Goal: Task Accomplishment & Management: Complete application form

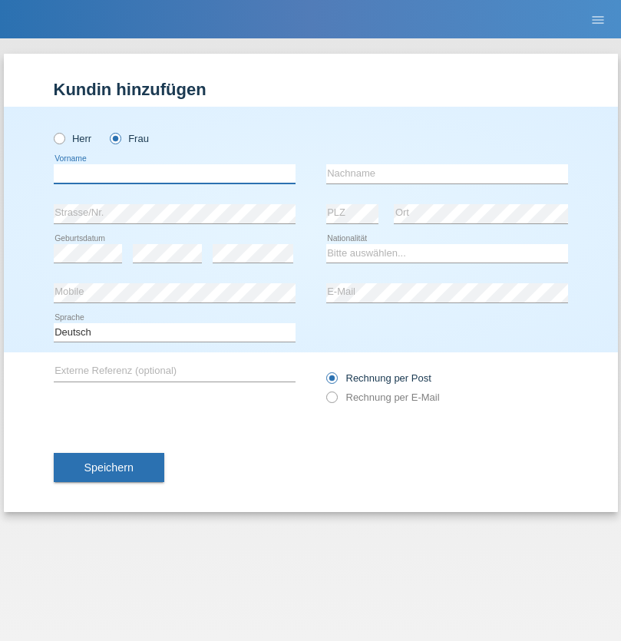
click at [174, 173] on input "text" at bounding box center [175, 173] width 242 height 19
type input "[PERSON_NAME]"
click at [447, 173] on input "text" at bounding box center [447, 173] width 242 height 19
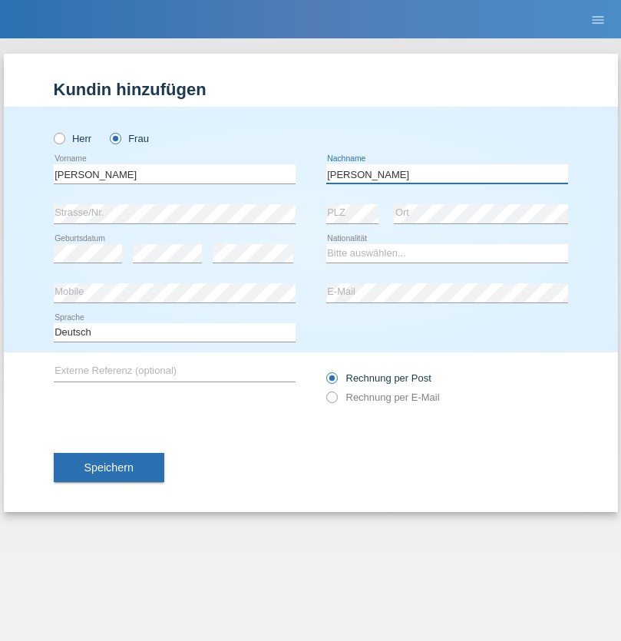
type input "[PERSON_NAME]"
select select "DE"
select select "C"
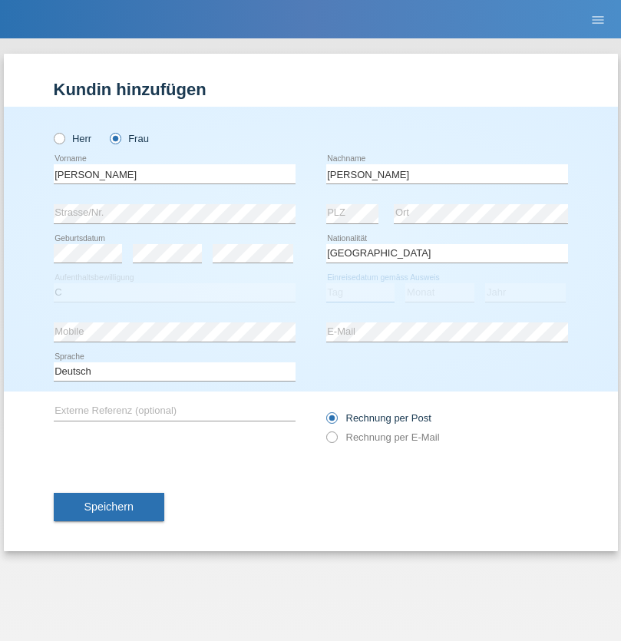
select select "23"
select select "11"
select select "2021"
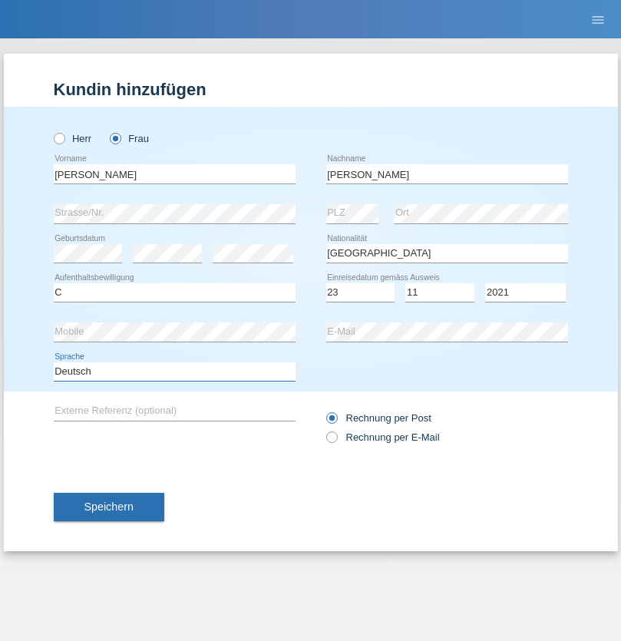
select select "en"
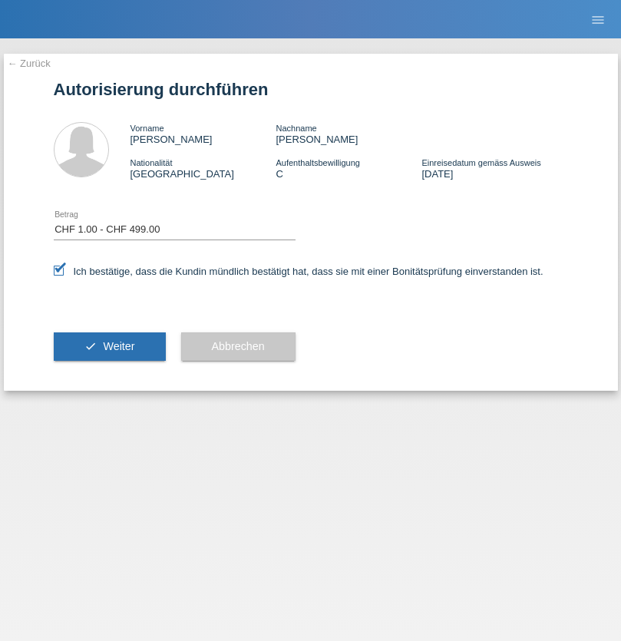
select select "1"
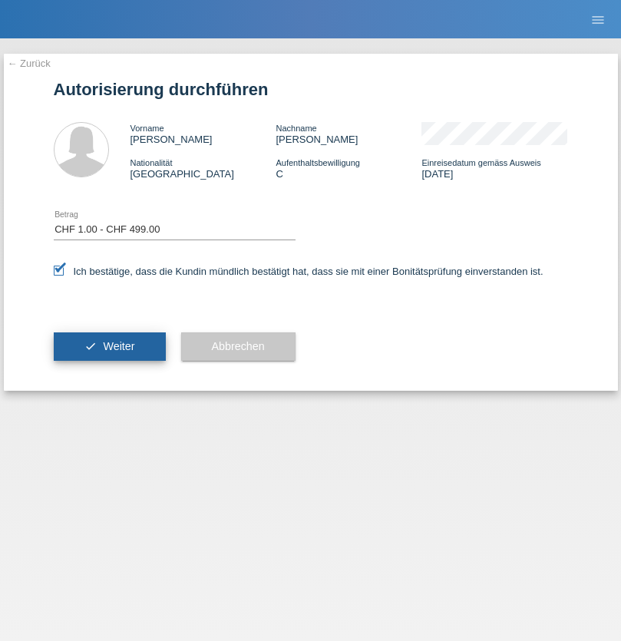
click at [109, 346] on span "Weiter" at bounding box center [118, 346] width 31 height 12
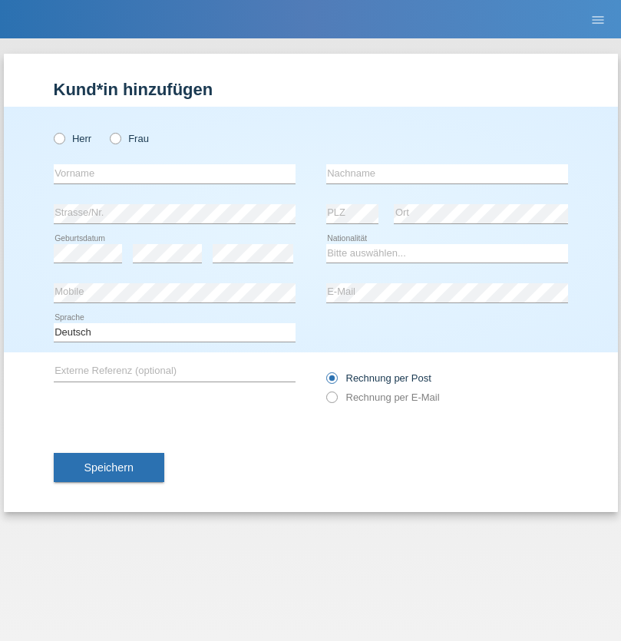
radio input "true"
click at [174, 173] on input "text" at bounding box center [175, 173] width 242 height 19
type input "Amr"
click at [447, 173] on input "text" at bounding box center [447, 173] width 242 height 19
type input "Abouelwafa"
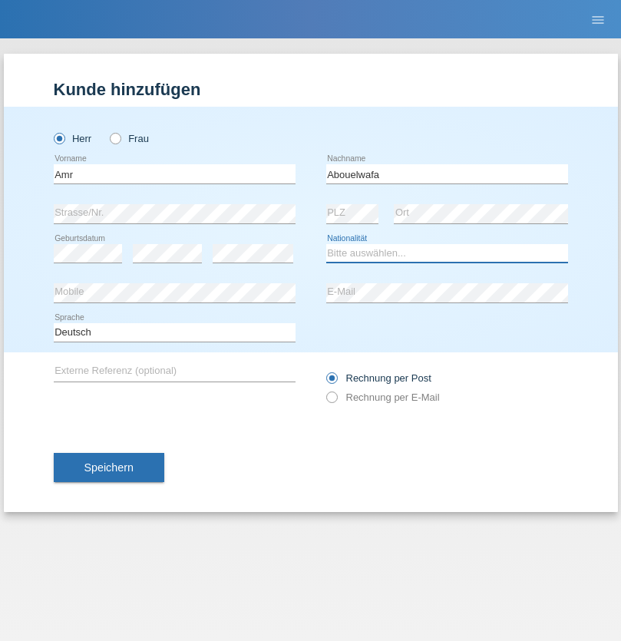
select select "CH"
radio input "true"
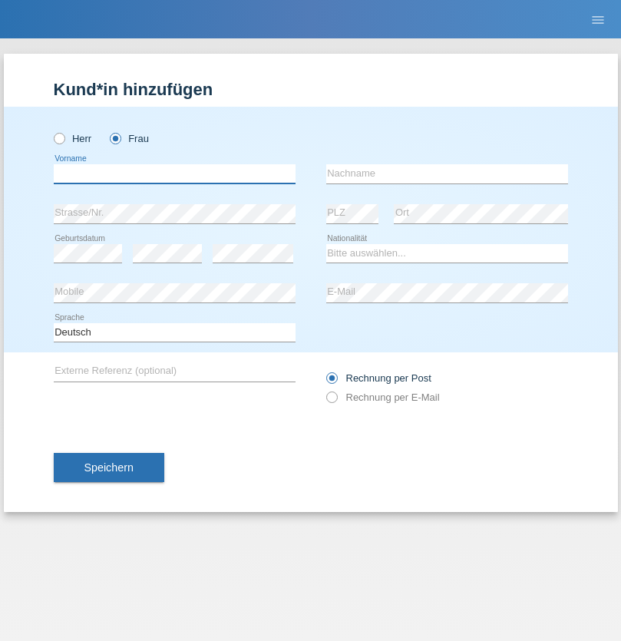
click at [174, 173] on input "text" at bounding box center [175, 173] width 242 height 19
type input "Xheilane"
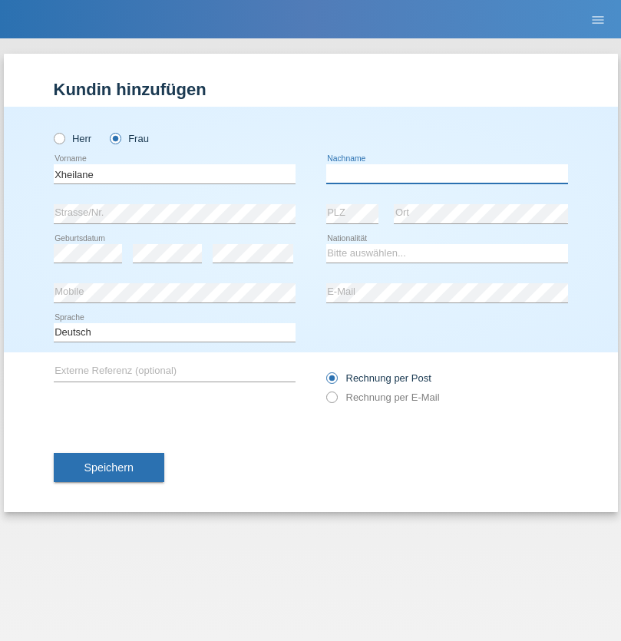
click at [447, 173] on input "text" at bounding box center [447, 173] width 242 height 19
type input "[PERSON_NAME]"
select select "RS"
select select "C"
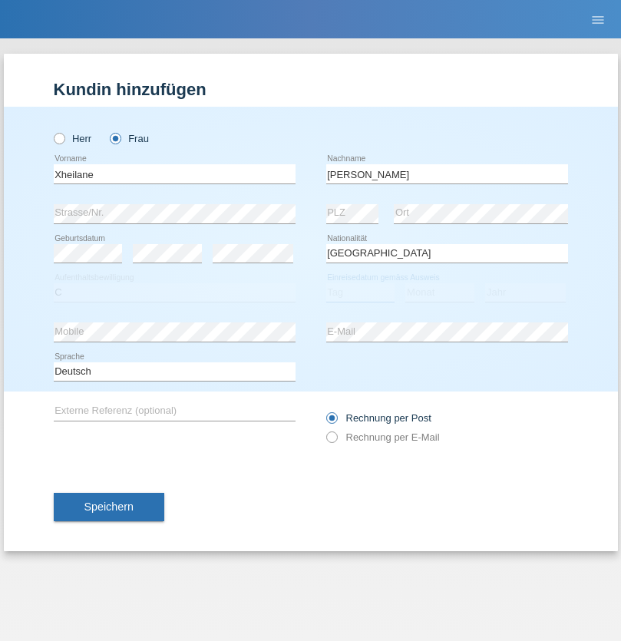
select select "13"
select select "03"
select select "1989"
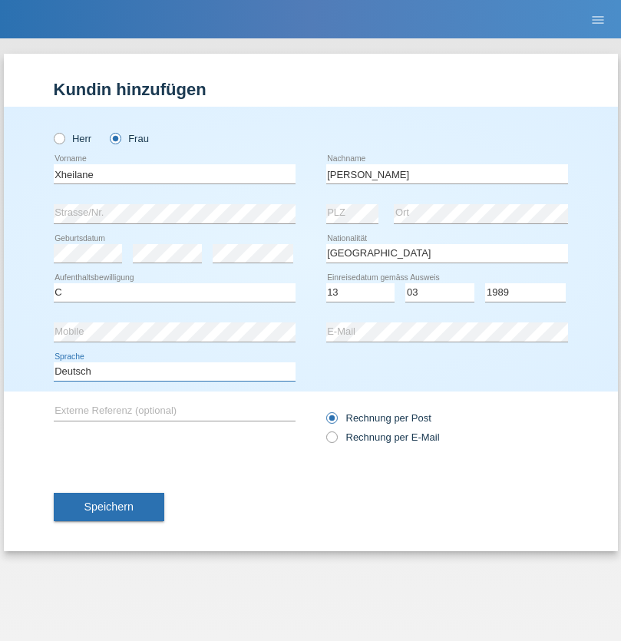
select select "en"
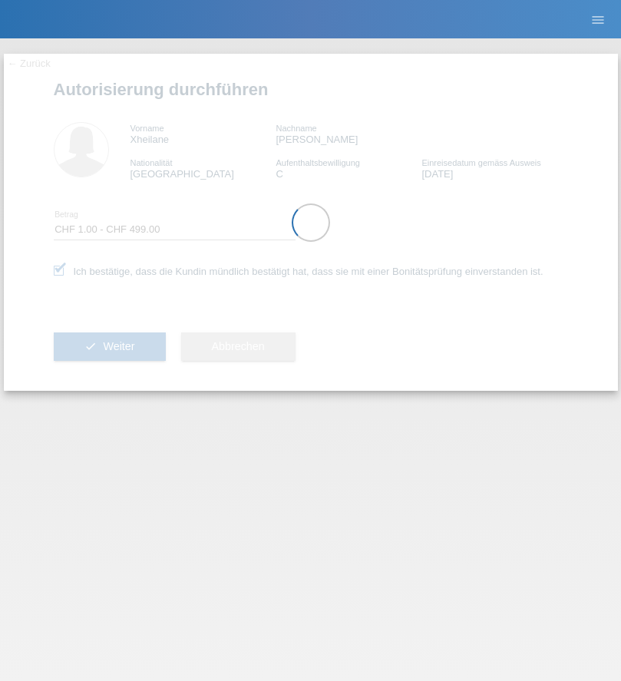
select select "1"
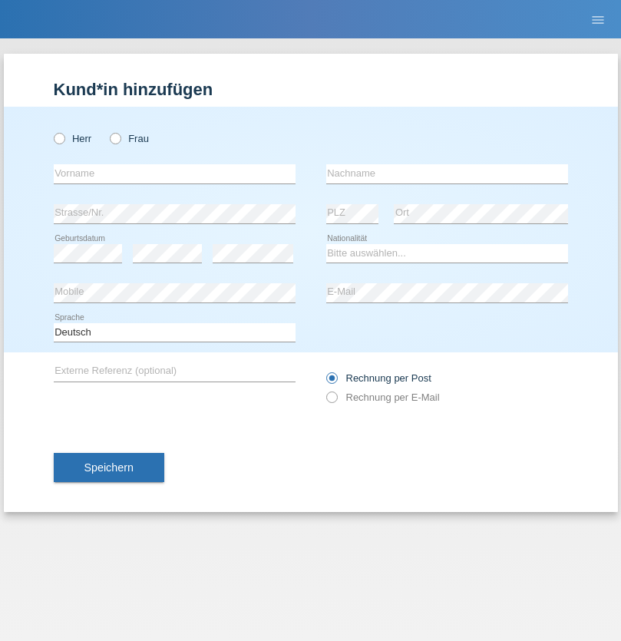
radio input "true"
click at [174, 173] on input "text" at bounding box center [175, 173] width 242 height 19
type input "Summer"
click at [447, 173] on input "text" at bounding box center [447, 173] width 242 height 19
type input "[PERSON_NAME]"
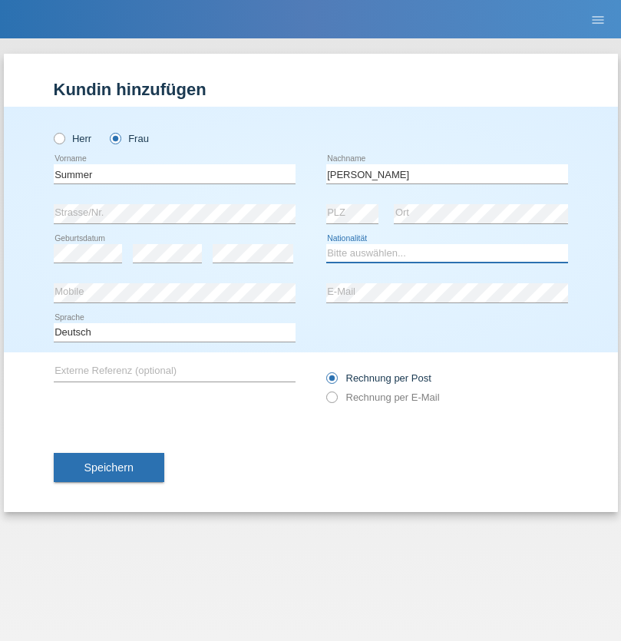
select select "DE"
select select "C"
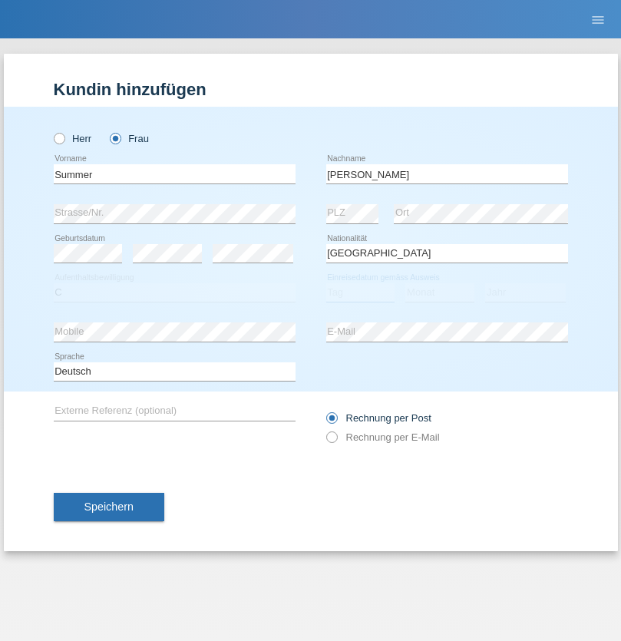
select select "18"
select select "07"
select select "2014"
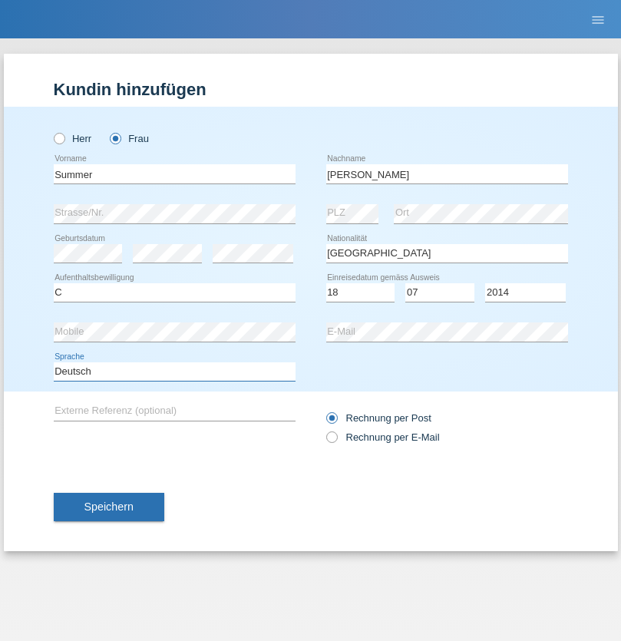
select select "en"
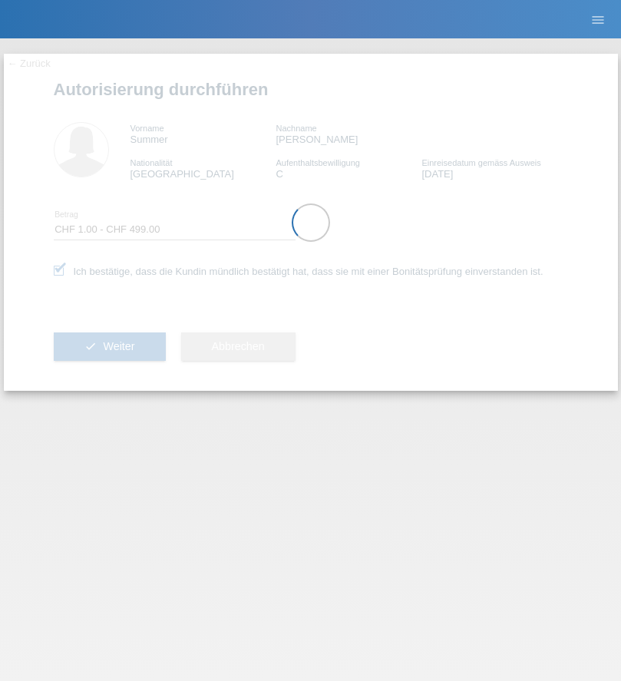
select select "1"
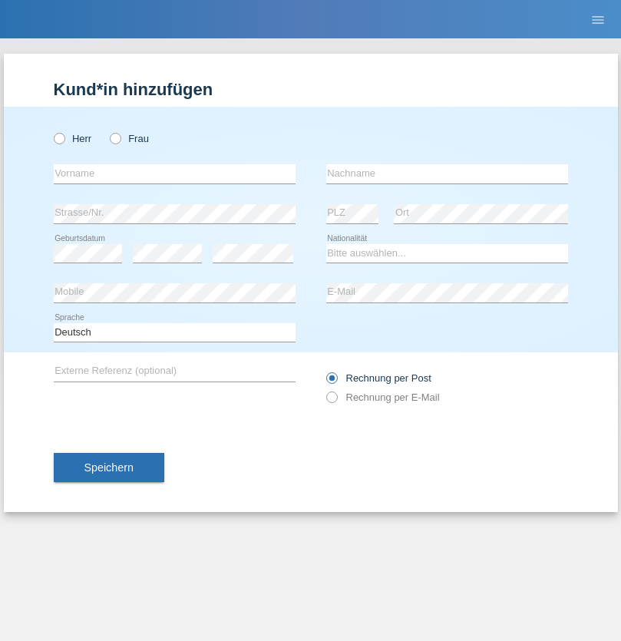
radio input "true"
click at [174, 173] on input "text" at bounding box center [175, 173] width 242 height 19
type input "[PERSON_NAME]"
click at [447, 173] on input "text" at bounding box center [447, 173] width 242 height 19
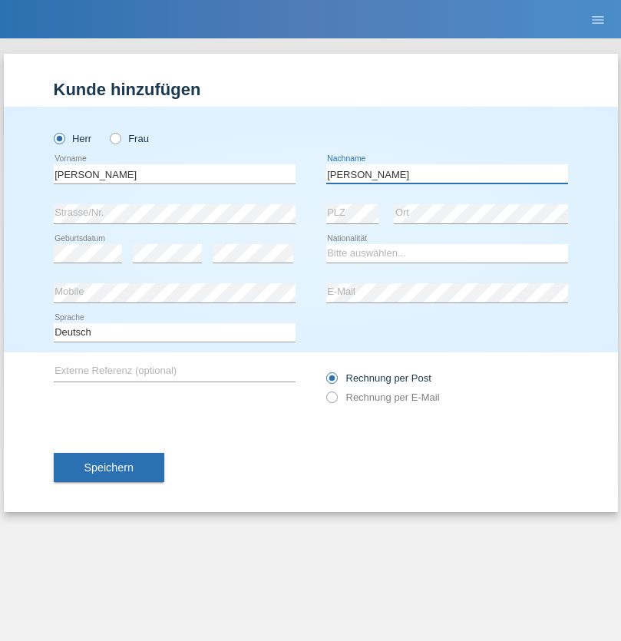
type input "[PERSON_NAME]"
select select "SK"
select select "C"
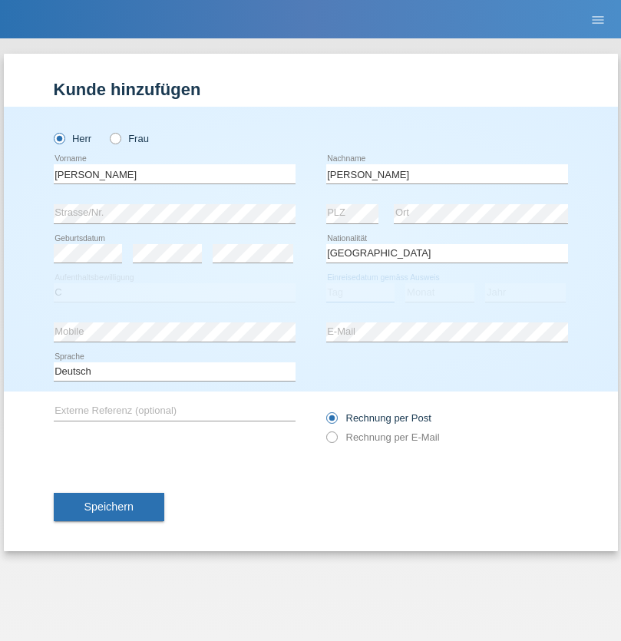
select select "20"
select select "03"
select select "2021"
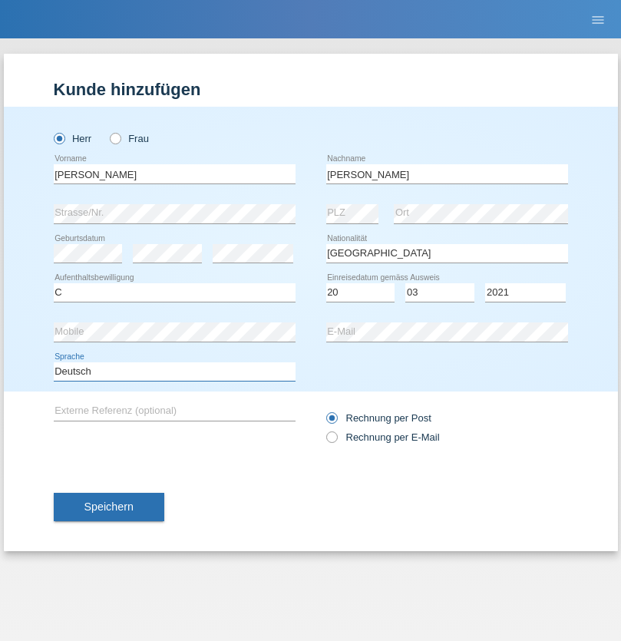
select select "en"
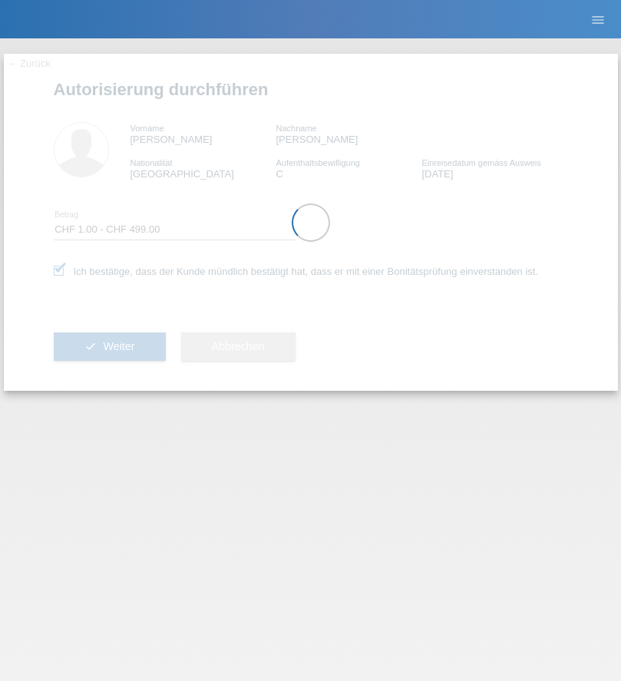
select select "1"
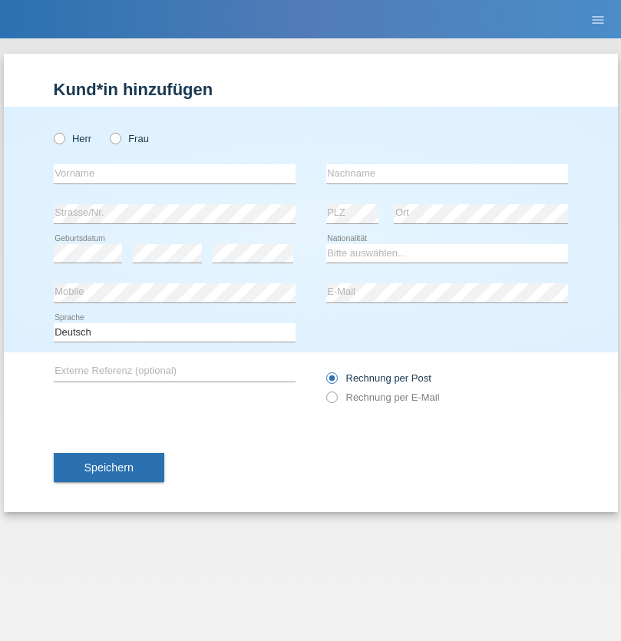
radio input "true"
click at [174, 173] on input "text" at bounding box center [175, 173] width 242 height 19
type input "[PERSON_NAME] [PERSON_NAME]"
click at [447, 173] on input "text" at bounding box center [447, 173] width 242 height 19
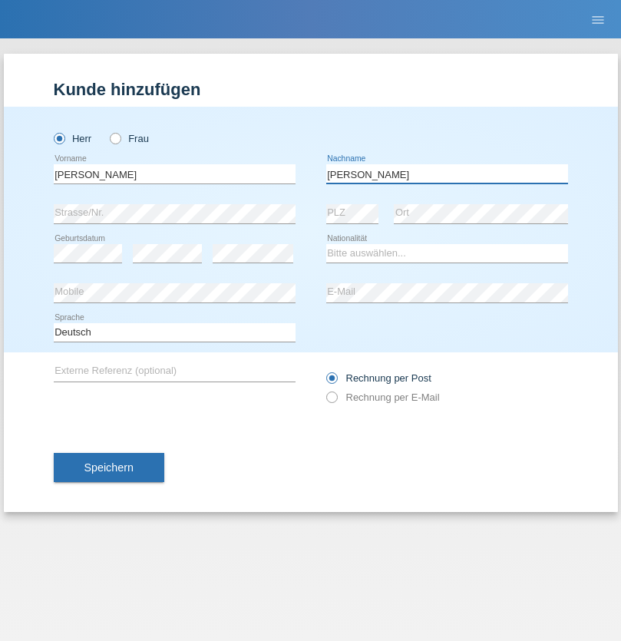
type input "[PERSON_NAME] [PERSON_NAME]"
select select "PT"
select select "C"
select select "06"
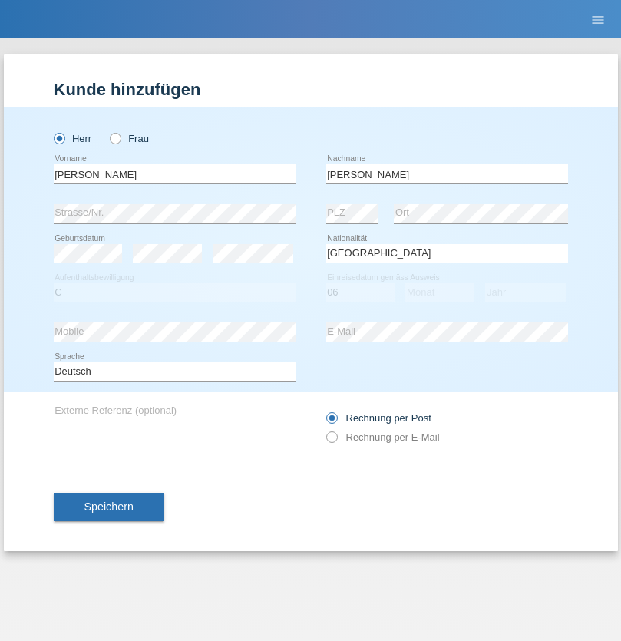
select select "07"
select select "2006"
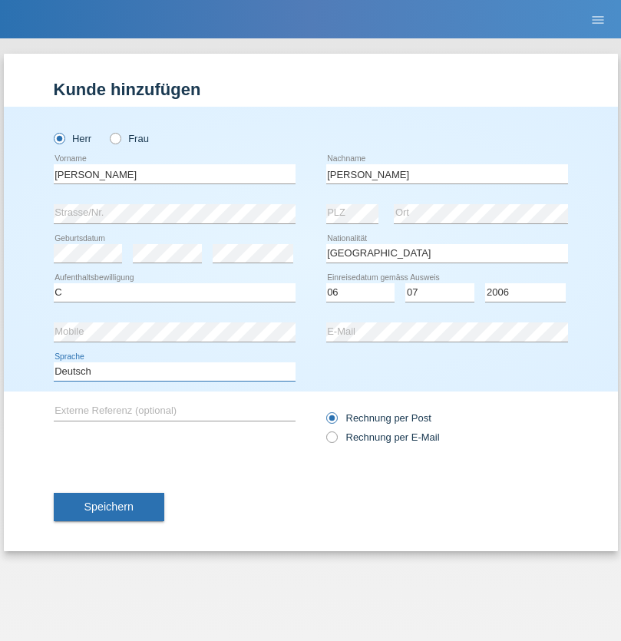
select select "en"
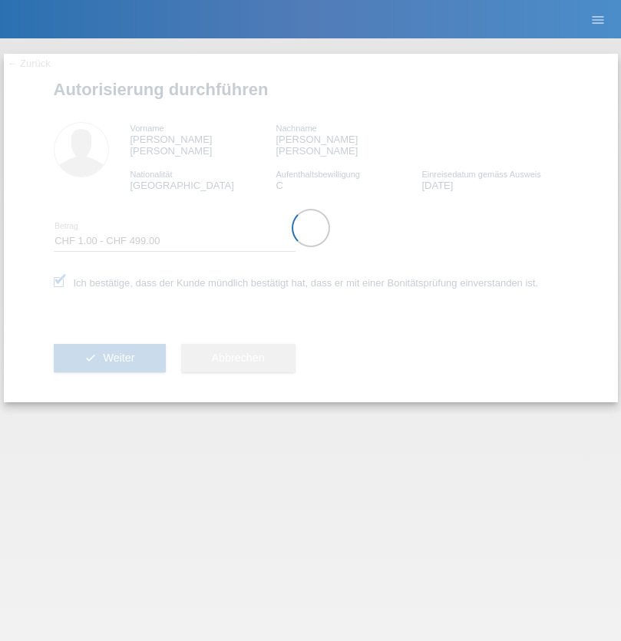
select select "1"
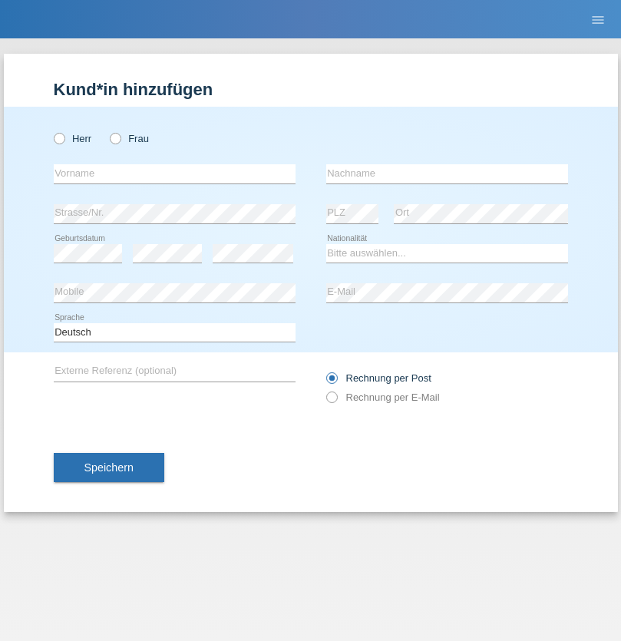
radio input "true"
click at [174, 173] on input "text" at bounding box center [175, 173] width 242 height 19
type input "Amr"
click at [447, 173] on input "text" at bounding box center [447, 173] width 242 height 19
type input "Abouelwafa"
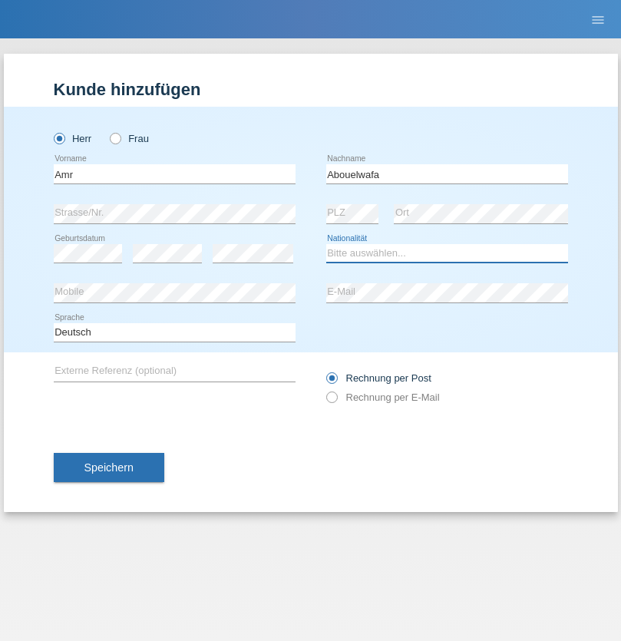
select select "CH"
radio input "true"
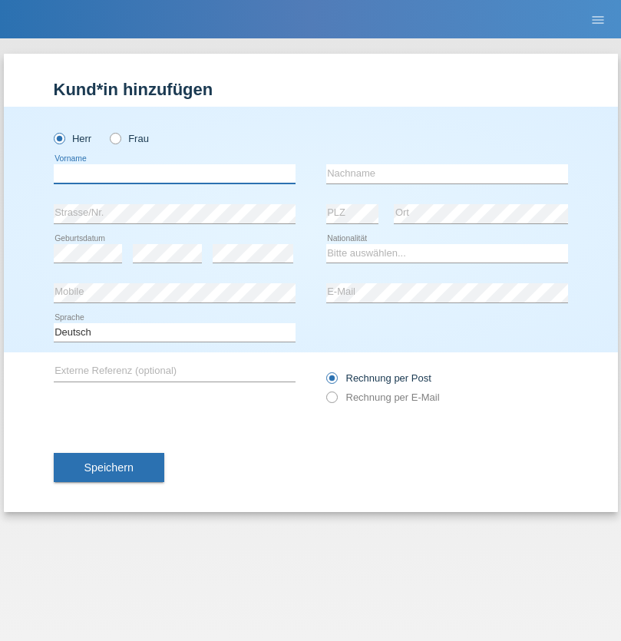
click at [174, 173] on input "text" at bounding box center [175, 173] width 242 height 19
type input "Jörg"
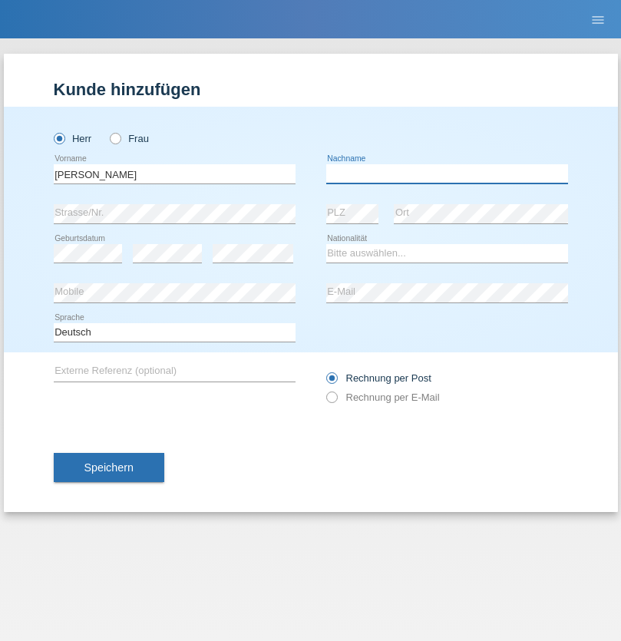
click at [447, 173] on input "text" at bounding box center [447, 173] width 242 height 19
type input "Traksel"
select select "DE"
select select "C"
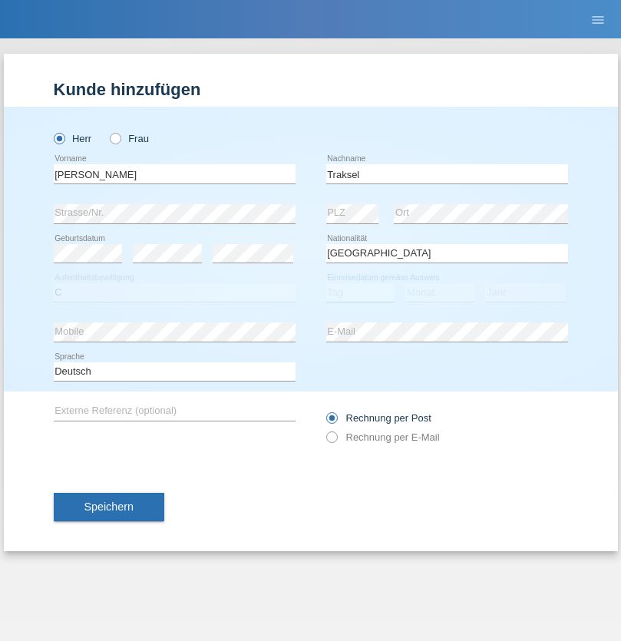
select select "01"
select select "07"
select select "2008"
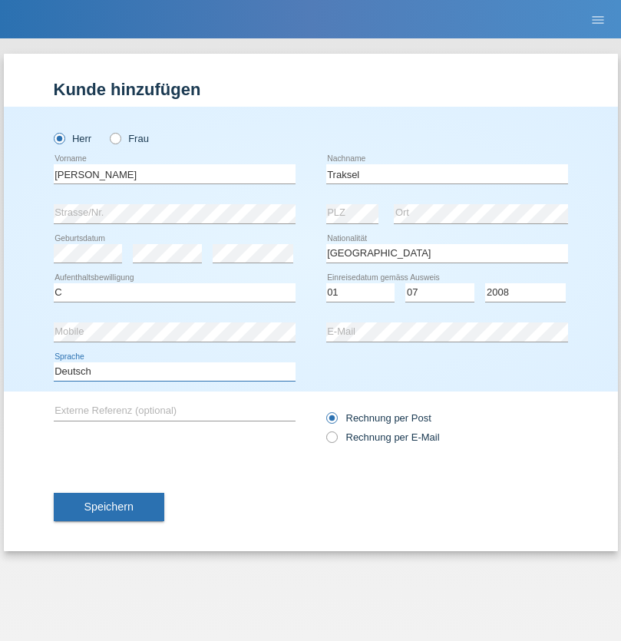
select select "en"
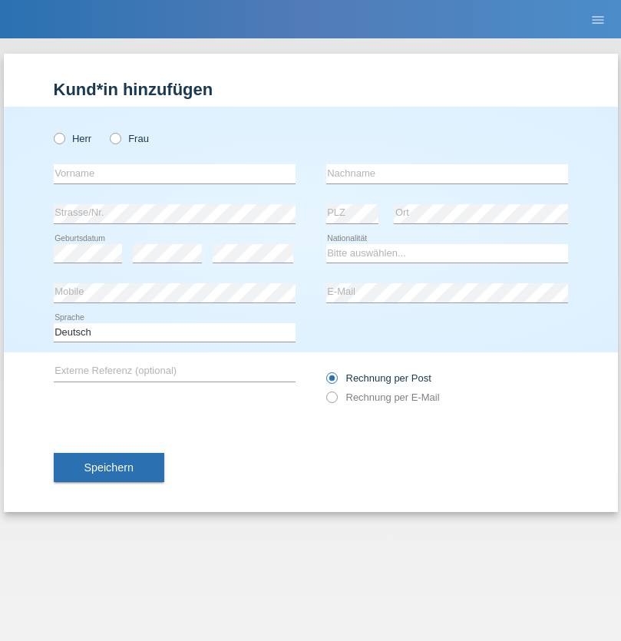
radio input "true"
select select "RS"
select select "C"
select select "08"
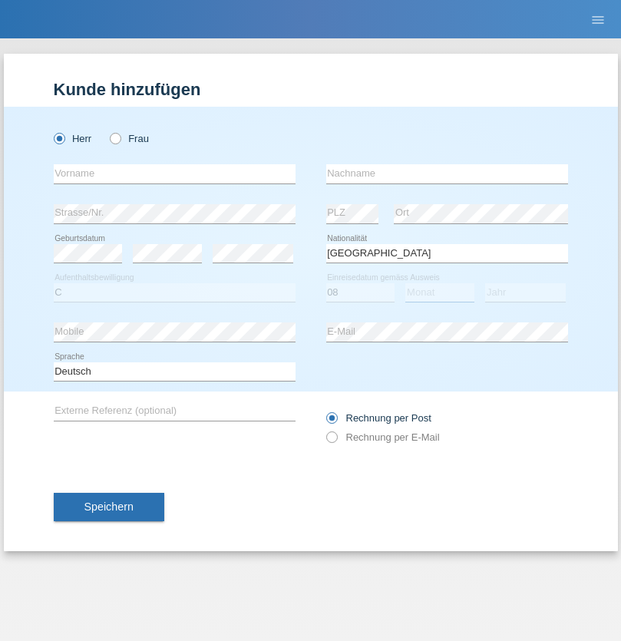
select select "10"
select select "2006"
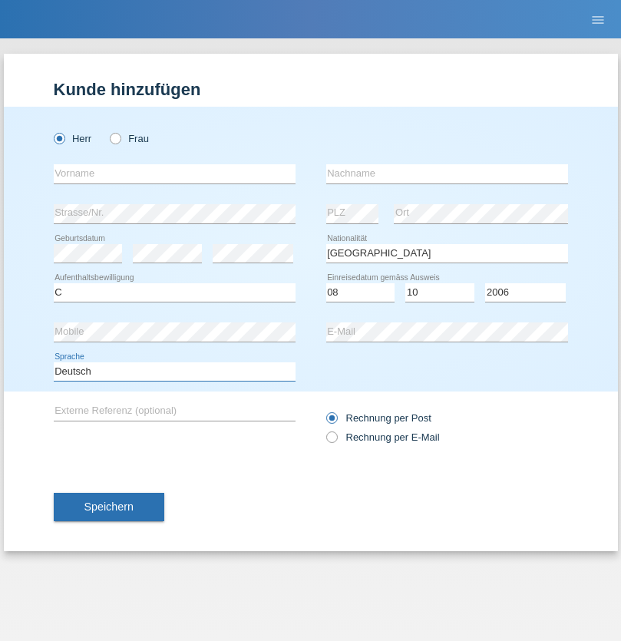
select select "en"
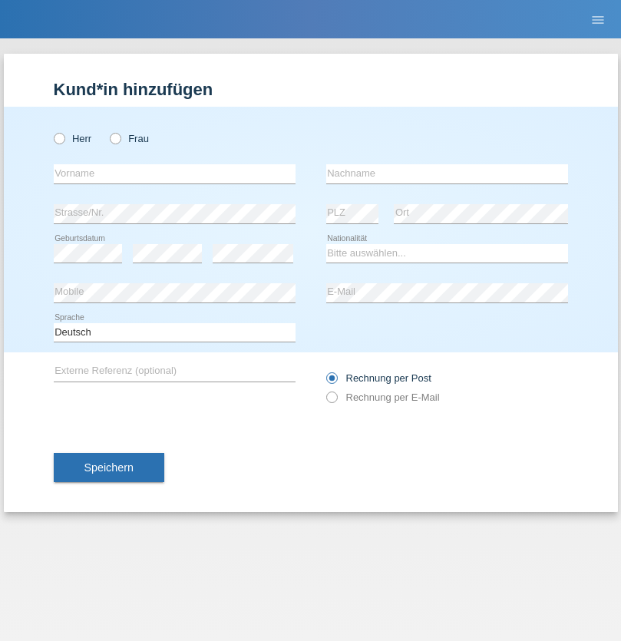
radio input "true"
click at [174, 173] on input "text" at bounding box center [175, 173] width 242 height 19
type input "Sladjan"
click at [447, 173] on input "text" at bounding box center [447, 173] width 242 height 19
type input "Pejic"
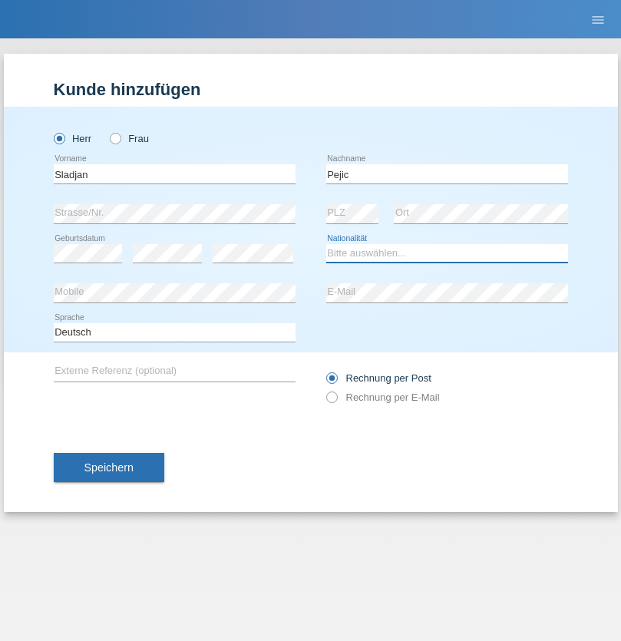
select select "CH"
radio input "true"
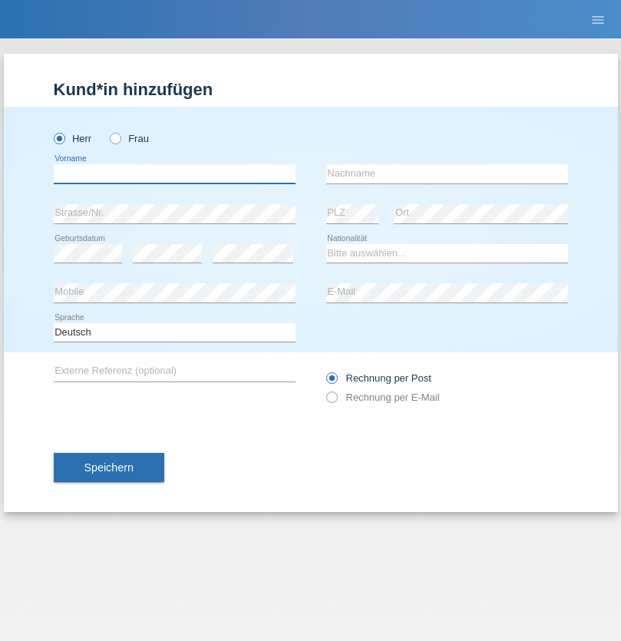
click at [174, 173] on input "text" at bounding box center [175, 173] width 242 height 19
type input "Mohammad Qais"
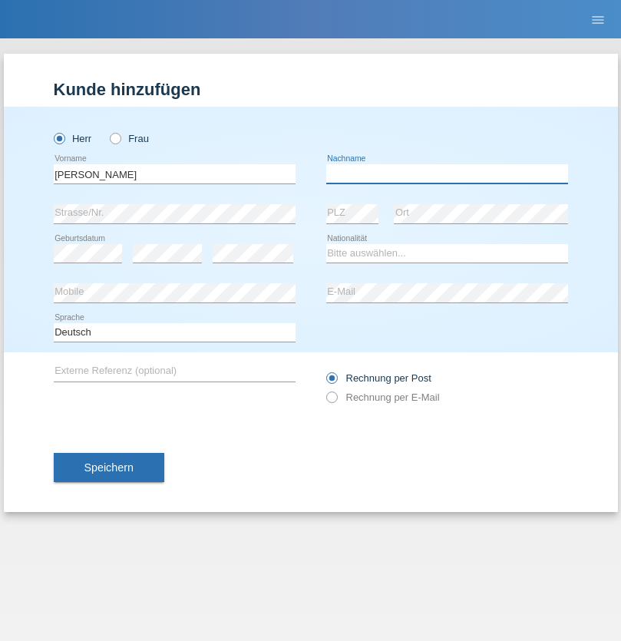
click at [447, 173] on input "text" at bounding box center [447, 173] width 242 height 19
type input "Nemani"
select select "AF"
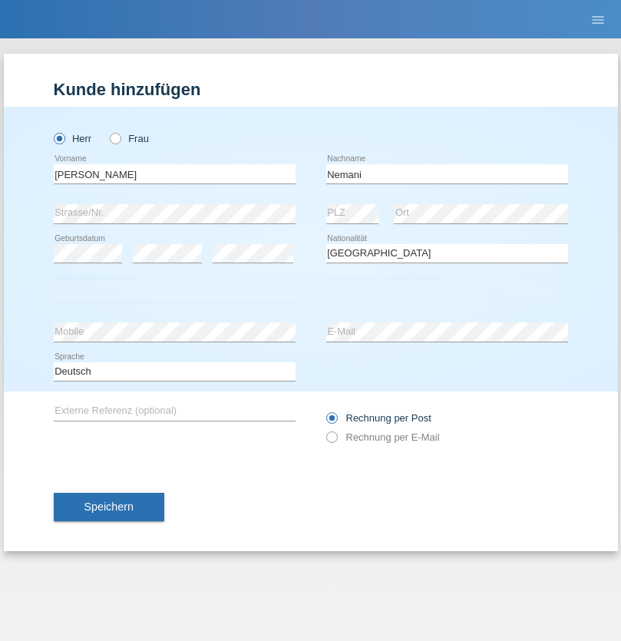
select select "C"
select select "02"
select select "01"
select select "2021"
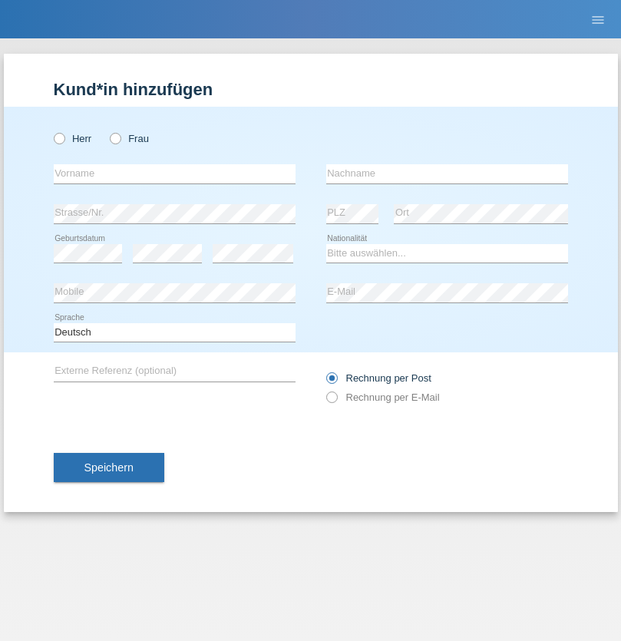
radio input "true"
